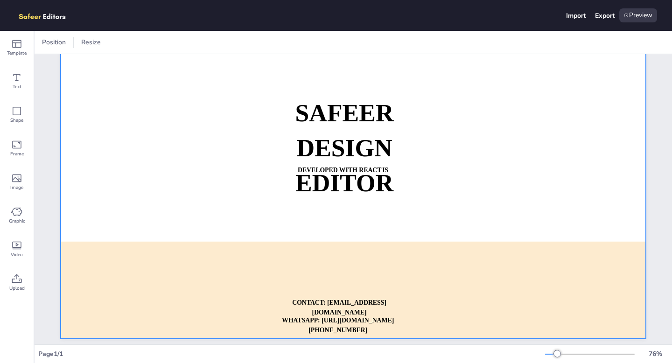
scroll to position [69, 0]
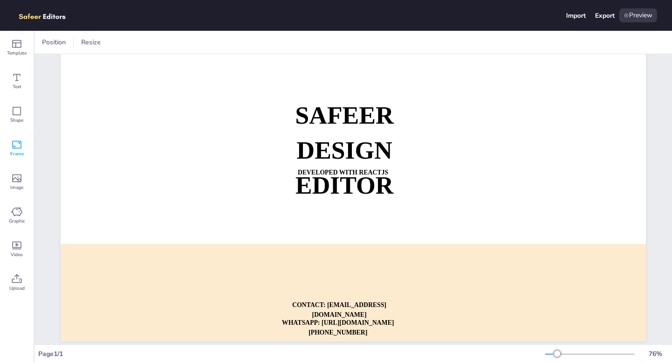
click at [17, 147] on icon at bounding box center [16, 144] width 11 height 11
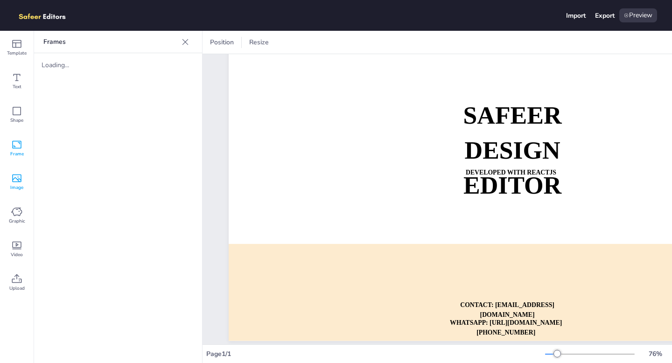
click at [19, 180] on icon at bounding box center [16, 178] width 11 height 11
click at [16, 148] on icon at bounding box center [16, 145] width 9 height 8
click at [18, 106] on icon at bounding box center [16, 110] width 11 height 11
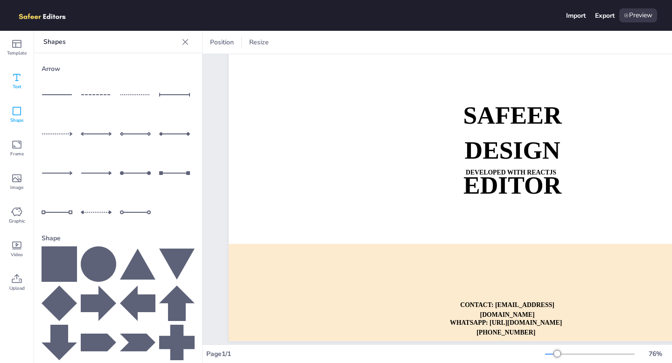
click at [15, 82] on icon at bounding box center [16, 77] width 11 height 11
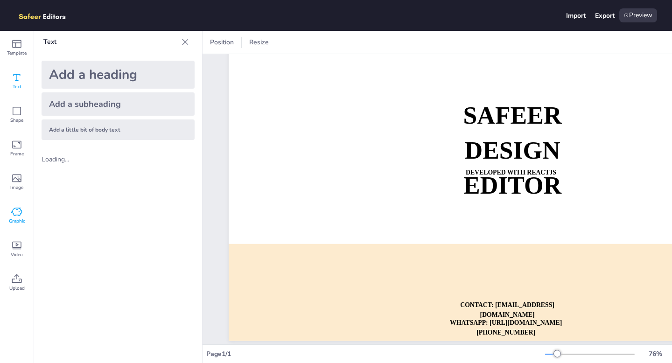
click at [14, 215] on icon at bounding box center [16, 211] width 11 height 11
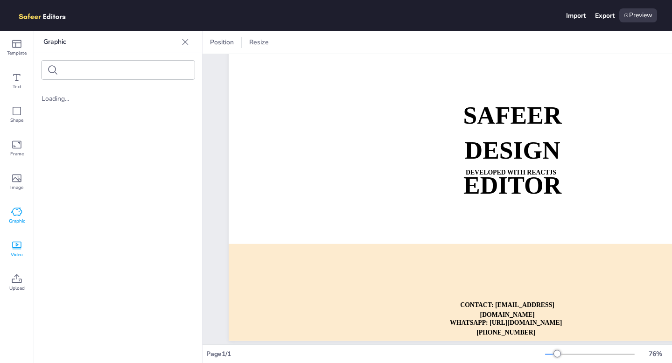
click at [19, 240] on icon at bounding box center [16, 245] width 11 height 11
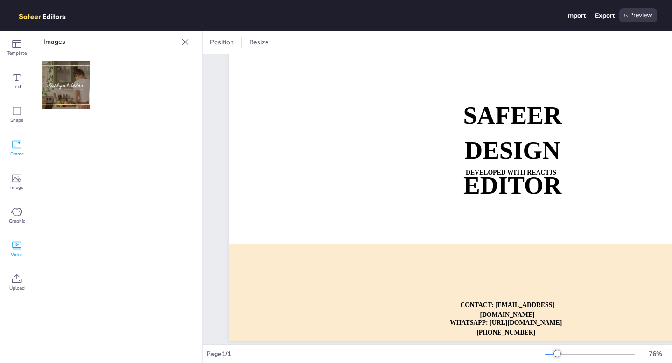
click at [19, 160] on div "Frame" at bounding box center [17, 149] width 34 height 34
click at [60, 70] on div "Loading..." at bounding box center [118, 65] width 168 height 24
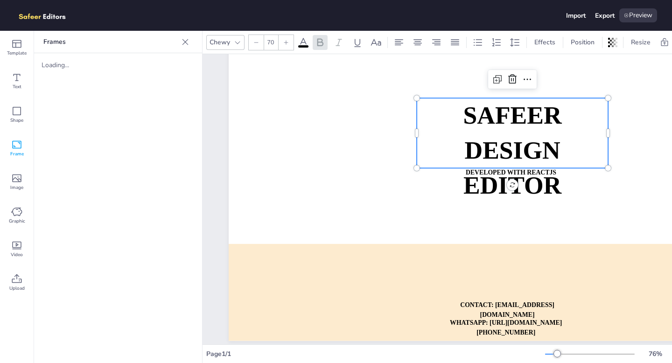
click at [507, 115] on strong "SAFEER" at bounding box center [512, 116] width 98 height 28
